Goal: Task Accomplishment & Management: Use online tool/utility

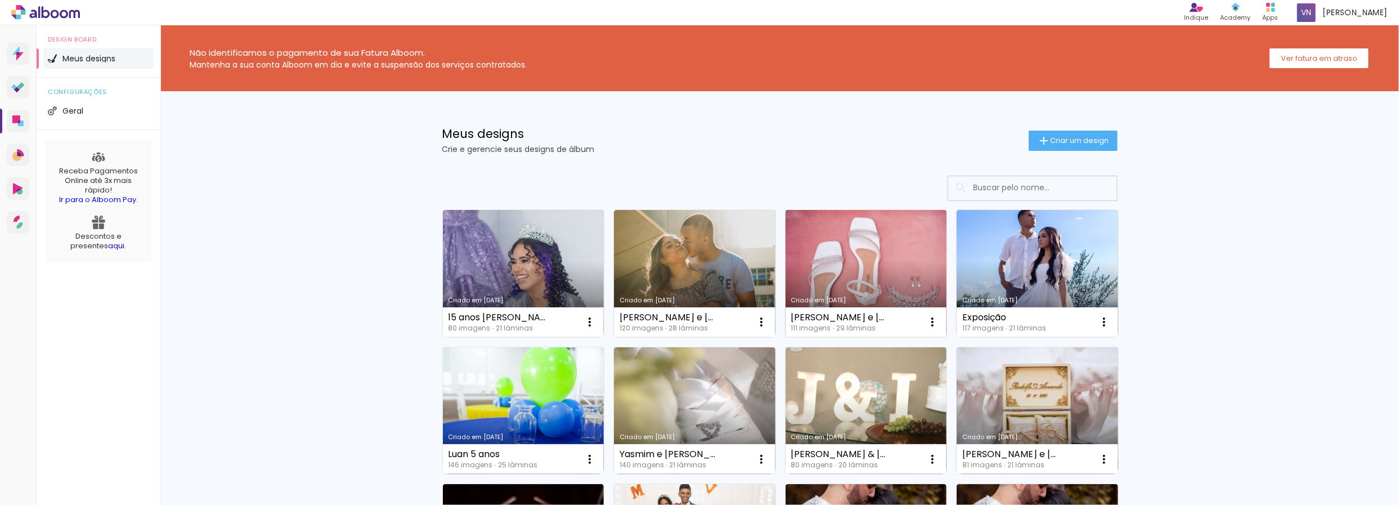
click at [839, 288] on link "Criado em [DATE]" at bounding box center [867, 273] width 162 height 127
